Goal: Communication & Community: Answer question/provide support

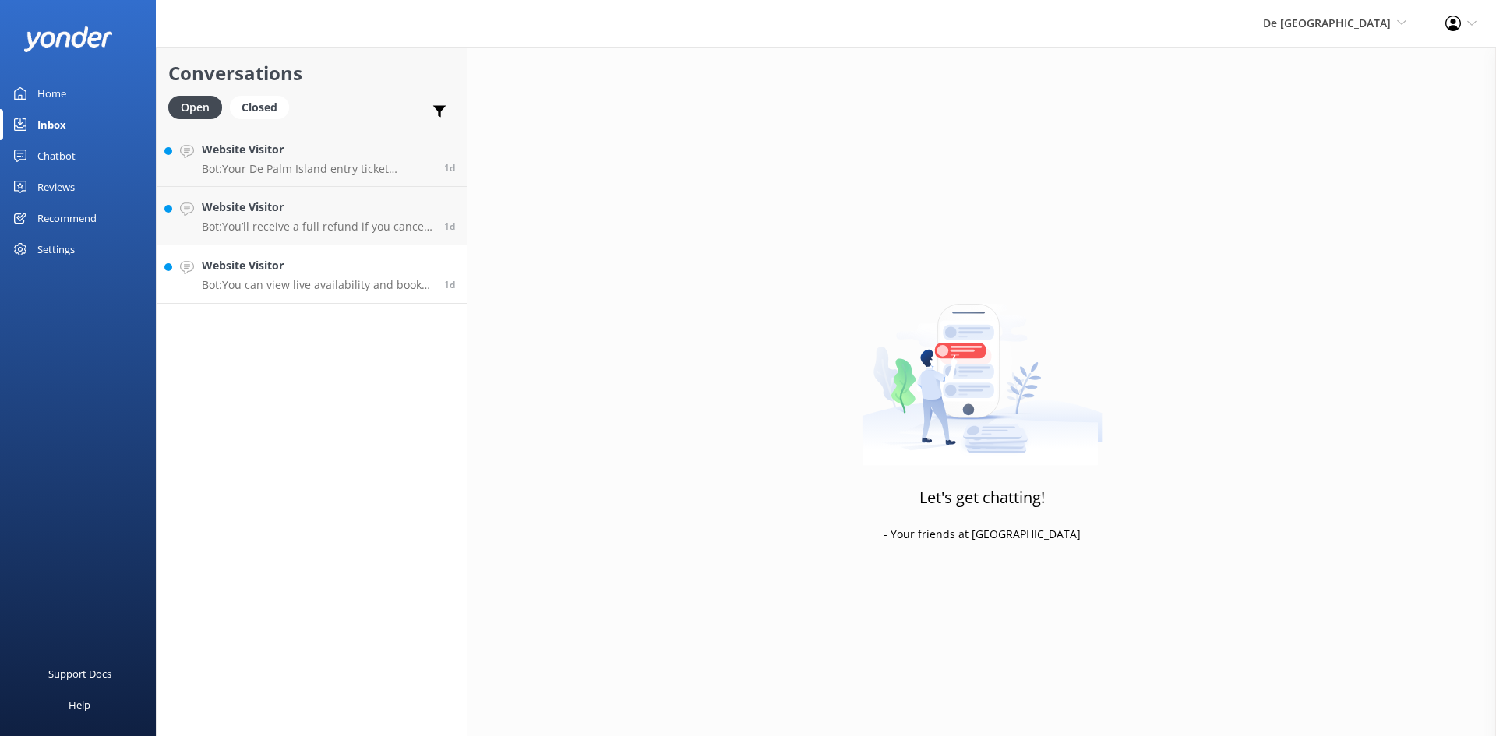
click at [307, 287] on p "Bot: You can view live availability and book your De Palm Island tickets and si…" at bounding box center [317, 285] width 231 height 14
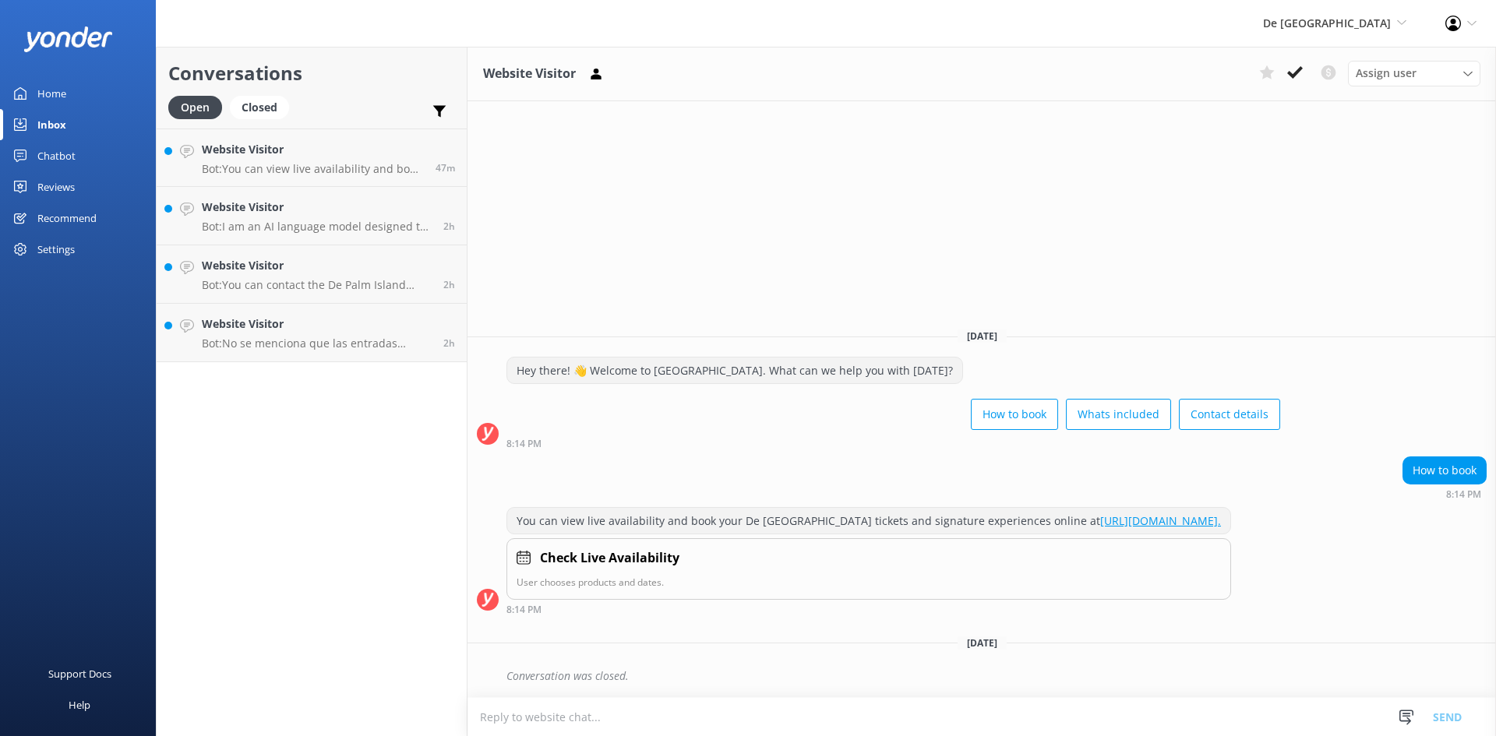
drag, startPoint x: 502, startPoint y: 715, endPoint x: 500, endPoint y: 724, distance: 8.9
click at [503, 731] on textarea at bounding box center [982, 717] width 1029 height 38
type textarea "[DOMAIN_NAME]"
click at [1443, 712] on button "Send" at bounding box center [1447, 717] width 58 height 39
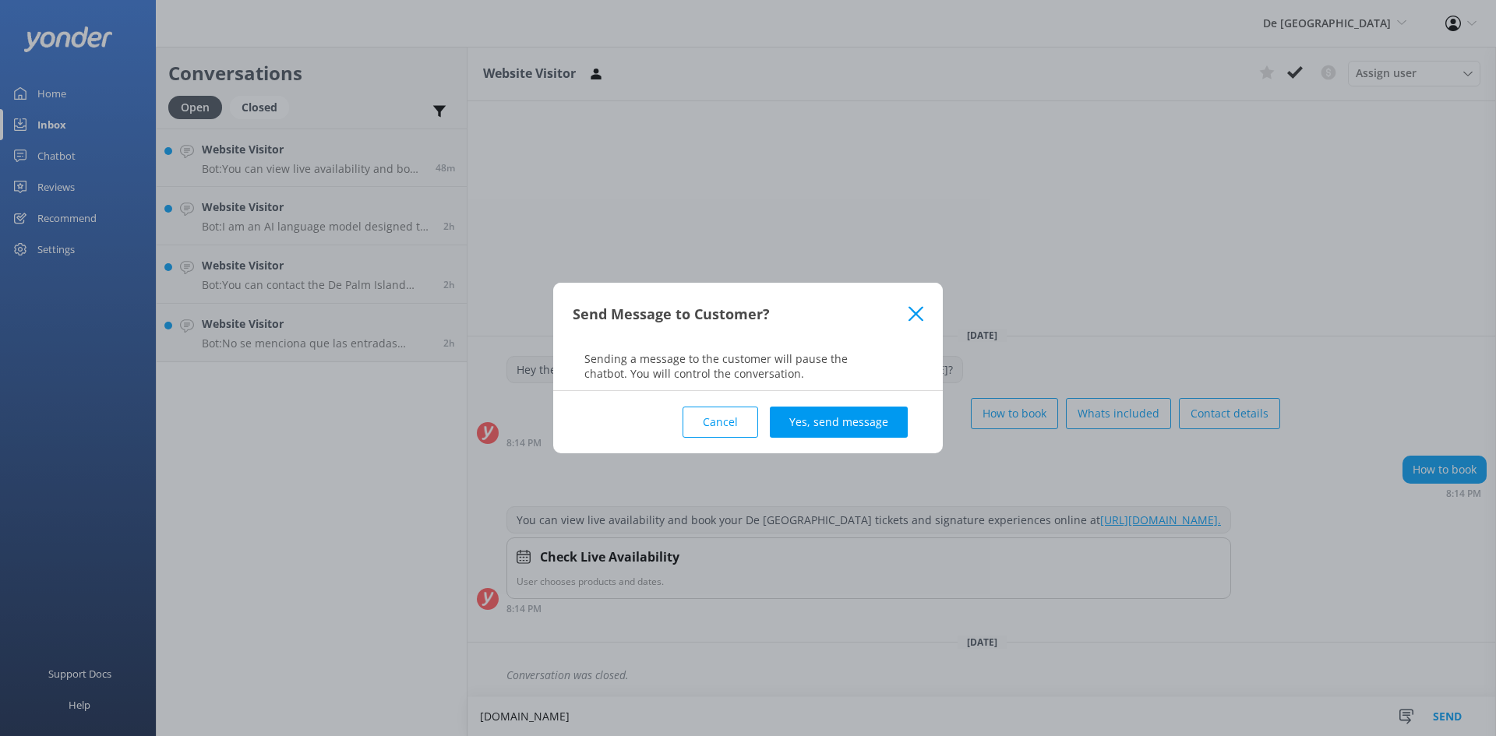
click at [860, 427] on button "Yes, send message" at bounding box center [839, 422] width 138 height 31
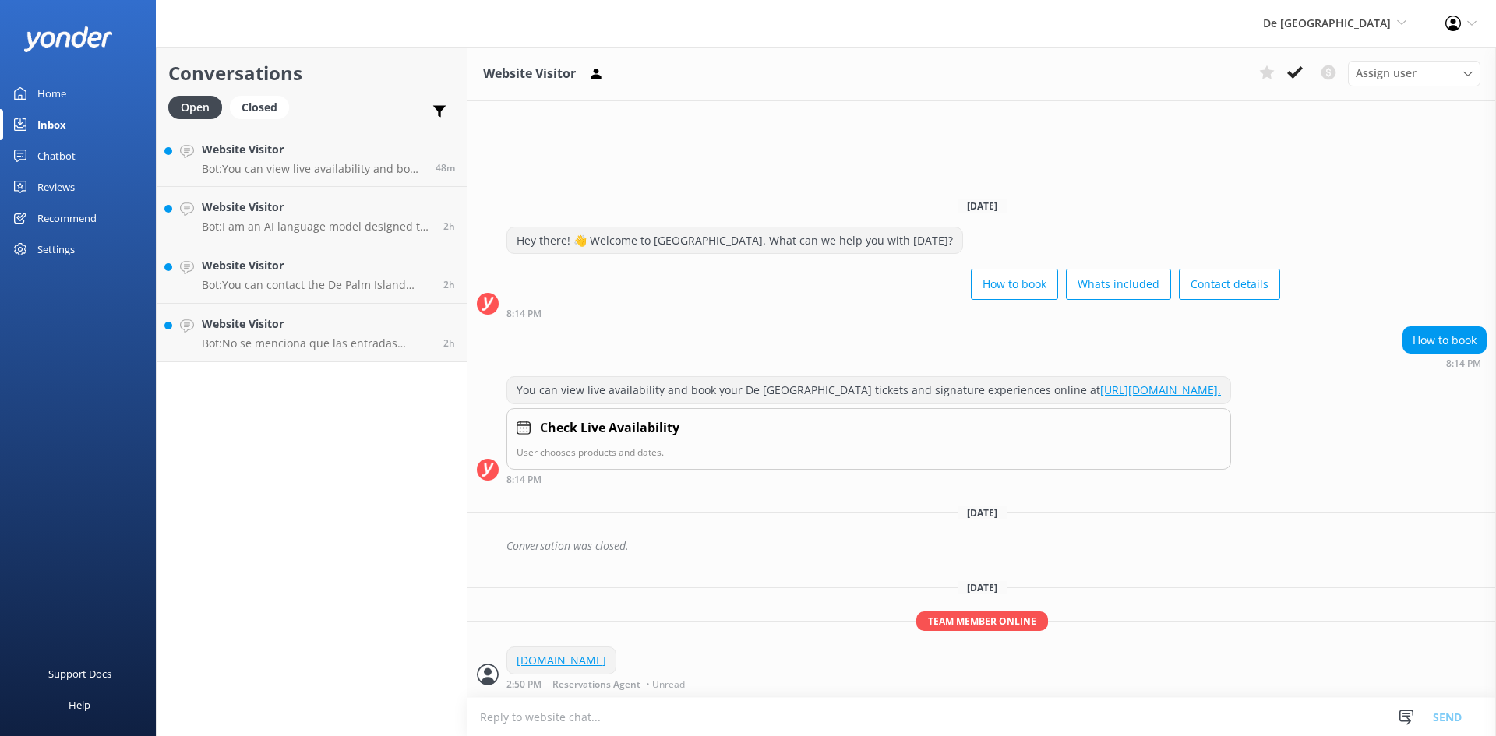
click at [1288, 70] on button at bounding box center [1295, 72] width 28 height 23
